Goal: Navigation & Orientation: Find specific page/section

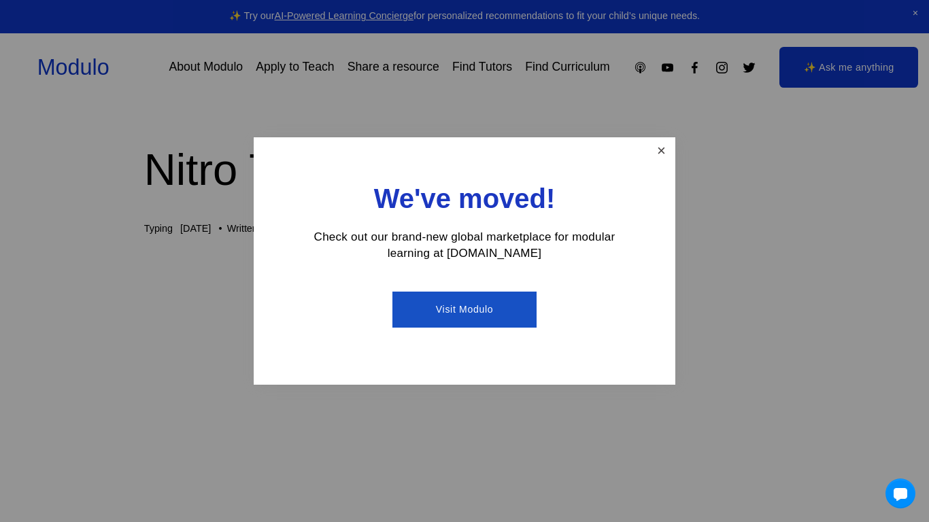
click at [663, 144] on link "Close" at bounding box center [662, 151] width 24 height 24
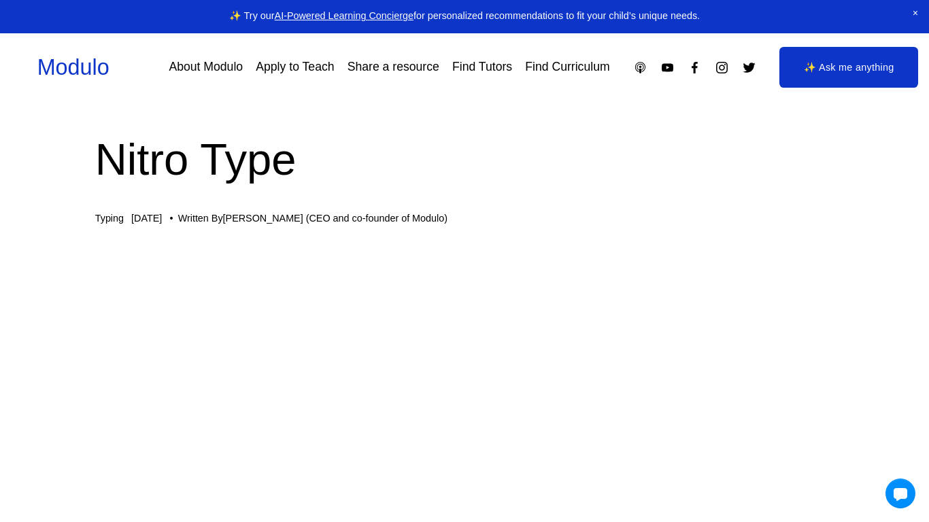
scroll to position [10, 44]
click at [194, 67] on link "About Modulo" at bounding box center [206, 68] width 74 height 24
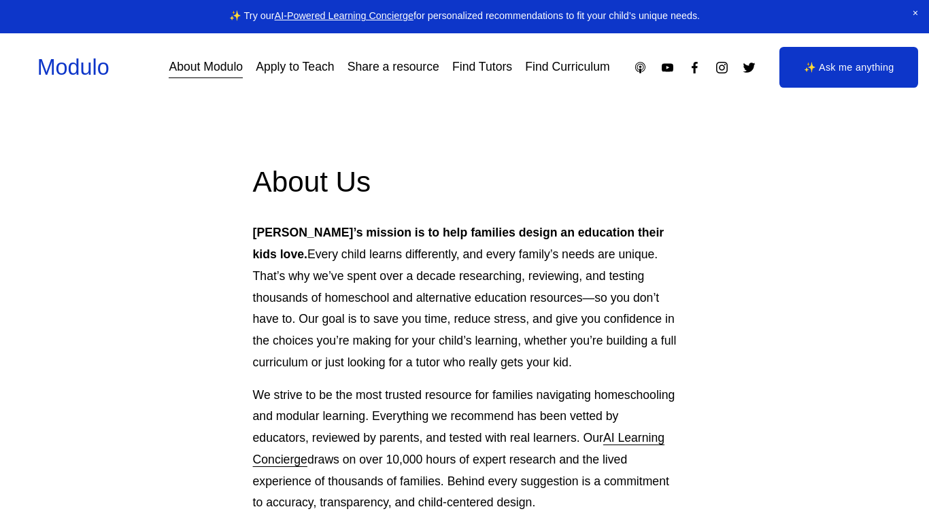
click at [601, 69] on link "Find Curriculum" at bounding box center [567, 68] width 84 height 24
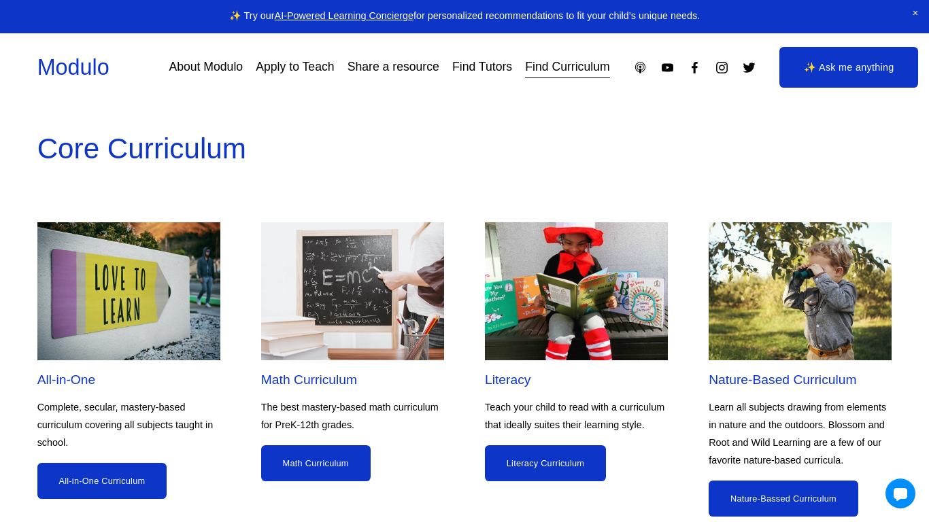
scroll to position [1620, 0]
